Goal: Task Accomplishment & Management: Manage account settings

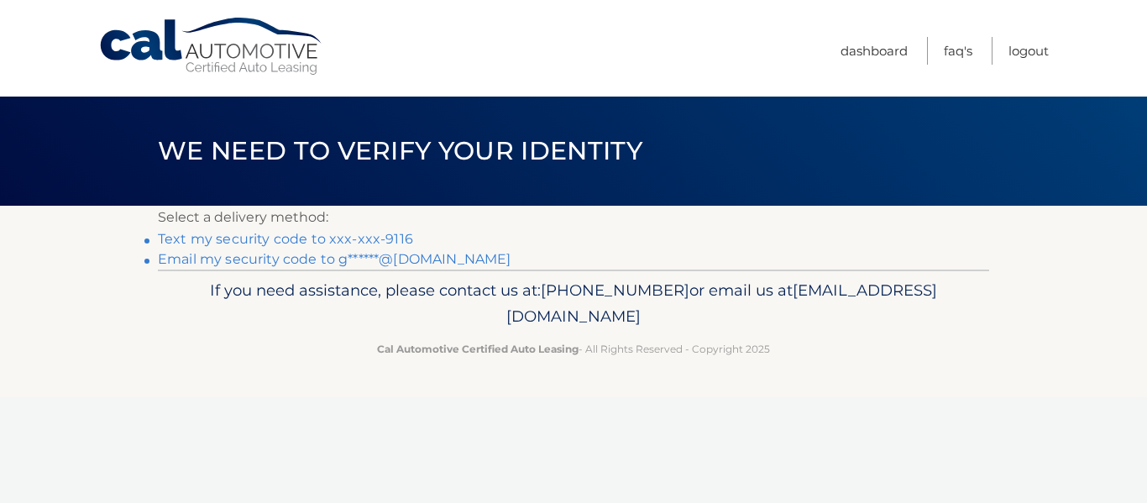
click at [304, 238] on link "Text my security code to xxx-xxx-9116" at bounding box center [285, 239] width 255 height 16
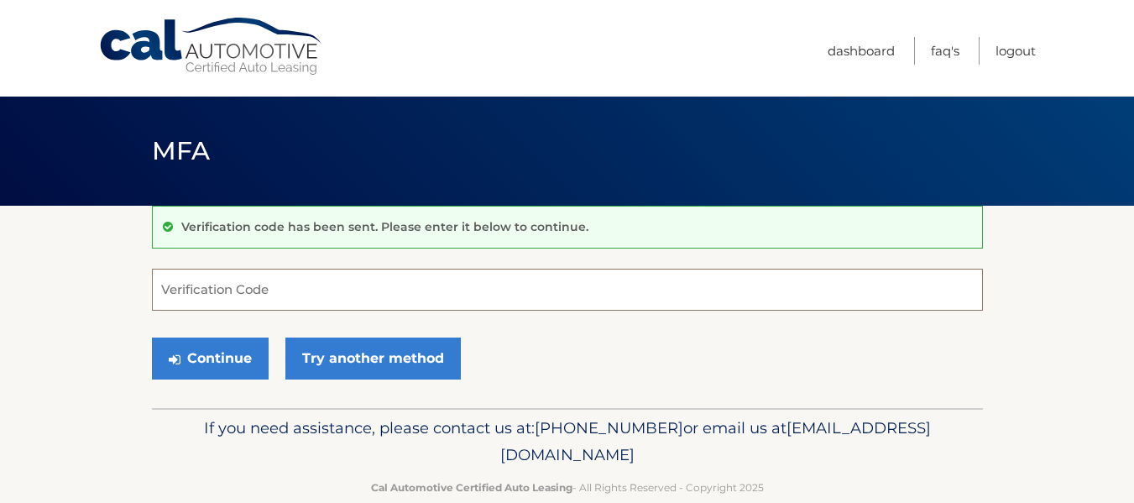
click at [256, 298] on input "Verification Code" at bounding box center [567, 290] width 831 height 42
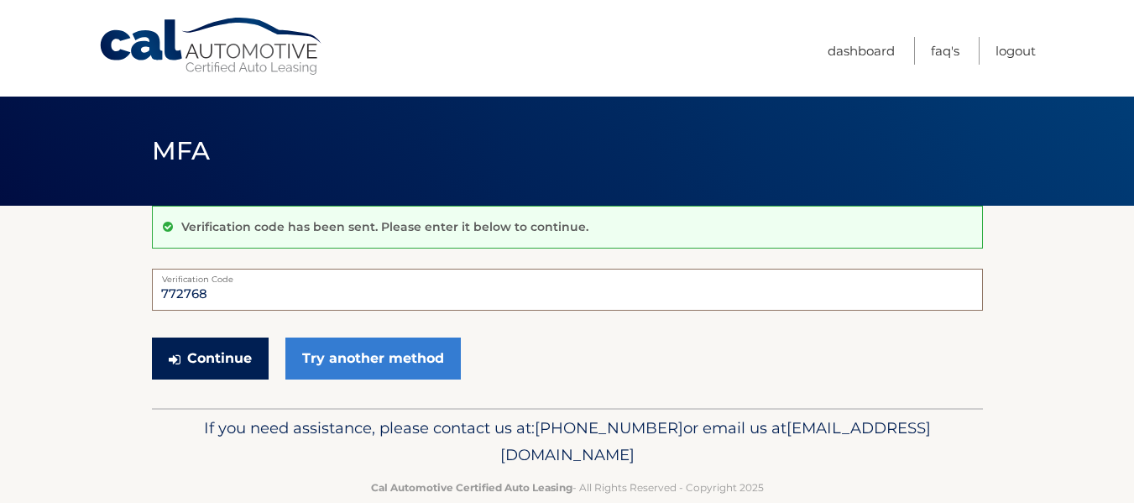
type input "772768"
click at [239, 368] on button "Continue" at bounding box center [210, 358] width 117 height 42
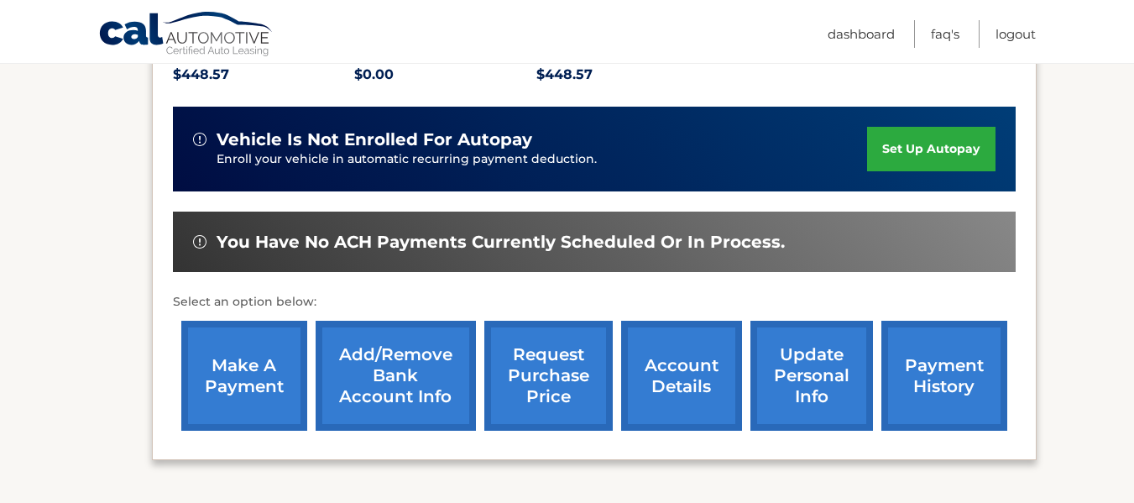
scroll to position [406, 0]
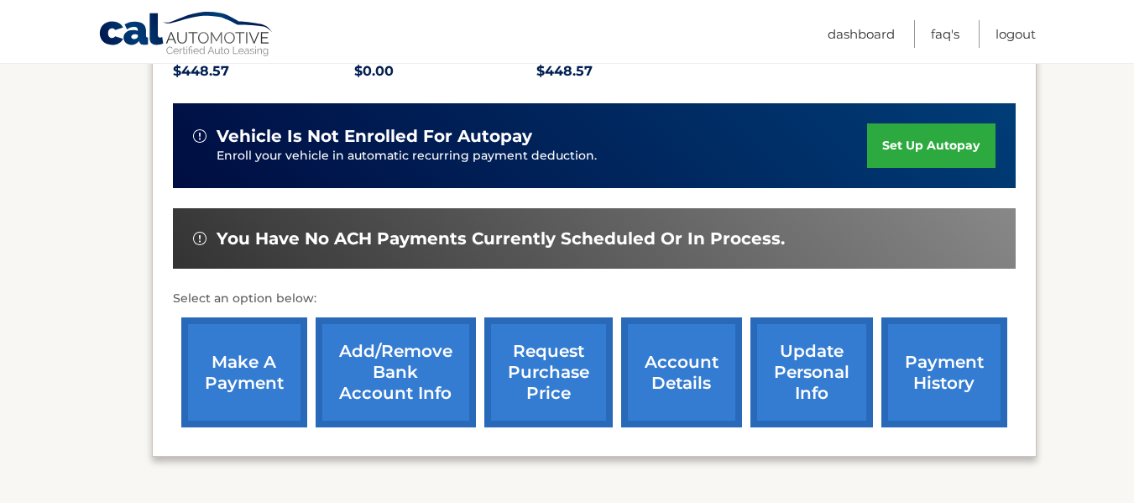
click at [949, 353] on link "payment history" at bounding box center [944, 372] width 126 height 110
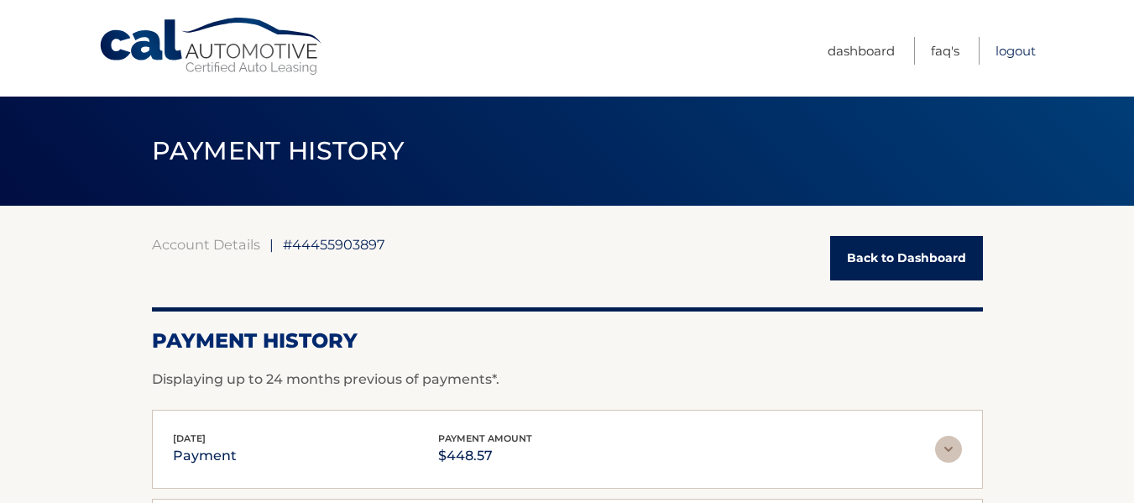
click at [1014, 57] on link "Logout" at bounding box center [1016, 51] width 40 height 28
